Goal: Information Seeking & Learning: Learn about a topic

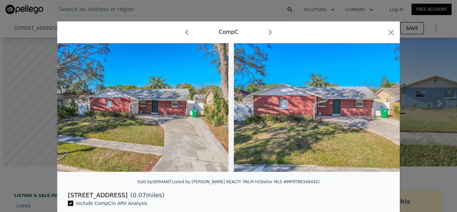
scroll to position [0, 3]
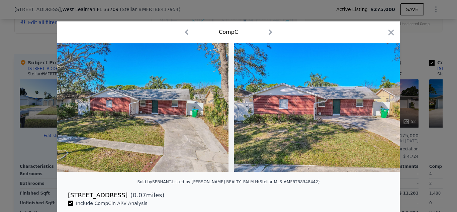
click at [422, 52] on div at bounding box center [228, 106] width 457 height 212
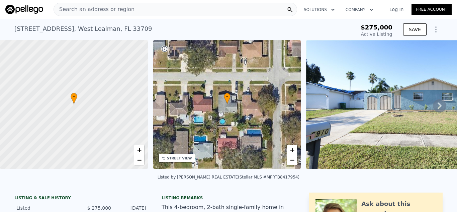
click at [434, 108] on icon at bounding box center [439, 105] width 13 height 13
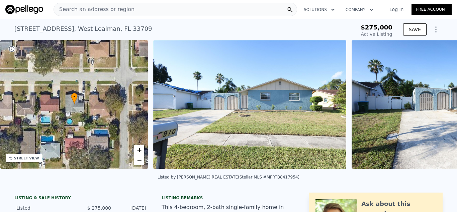
scroll to position [0, 156]
click at [434, 108] on img at bounding box center [447, 104] width 193 height 128
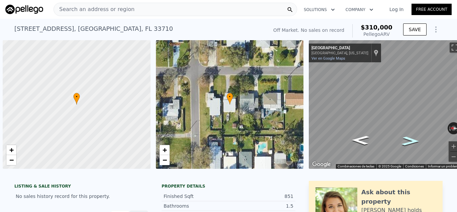
scroll to position [0, 3]
